Goal: Find specific page/section: Find specific page/section

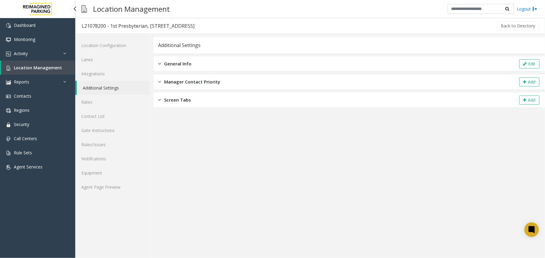
click at [32, 65] on span "Location Management" at bounding box center [38, 68] width 48 height 6
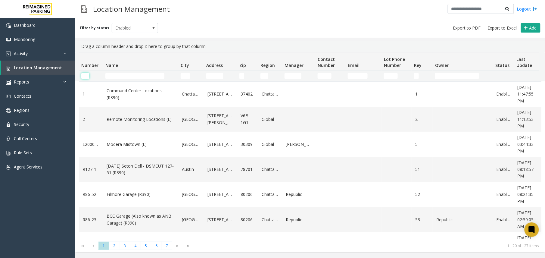
click at [81, 75] on input "Number Filter" at bounding box center [85, 76] width 8 height 6
click at [116, 75] on input "Name Filter" at bounding box center [134, 76] width 59 height 6
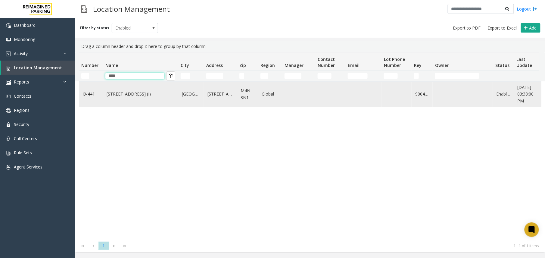
type input "****"
click at [124, 89] on td "[STREET_ADDRESS] (I)" at bounding box center [140, 94] width 75 height 25
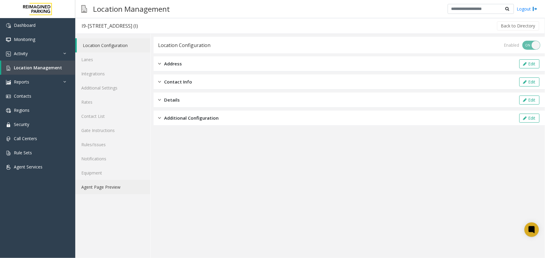
click at [82, 186] on link "Agent Page Preview" at bounding box center [112, 187] width 75 height 14
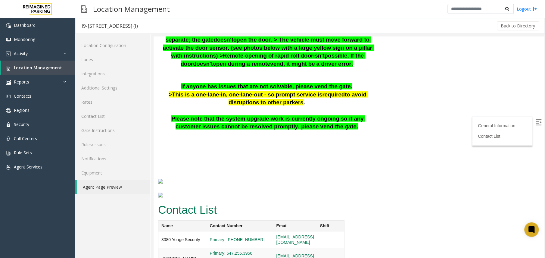
scroll to position [315, 0]
